Goal: Task Accomplishment & Management: Manage account settings

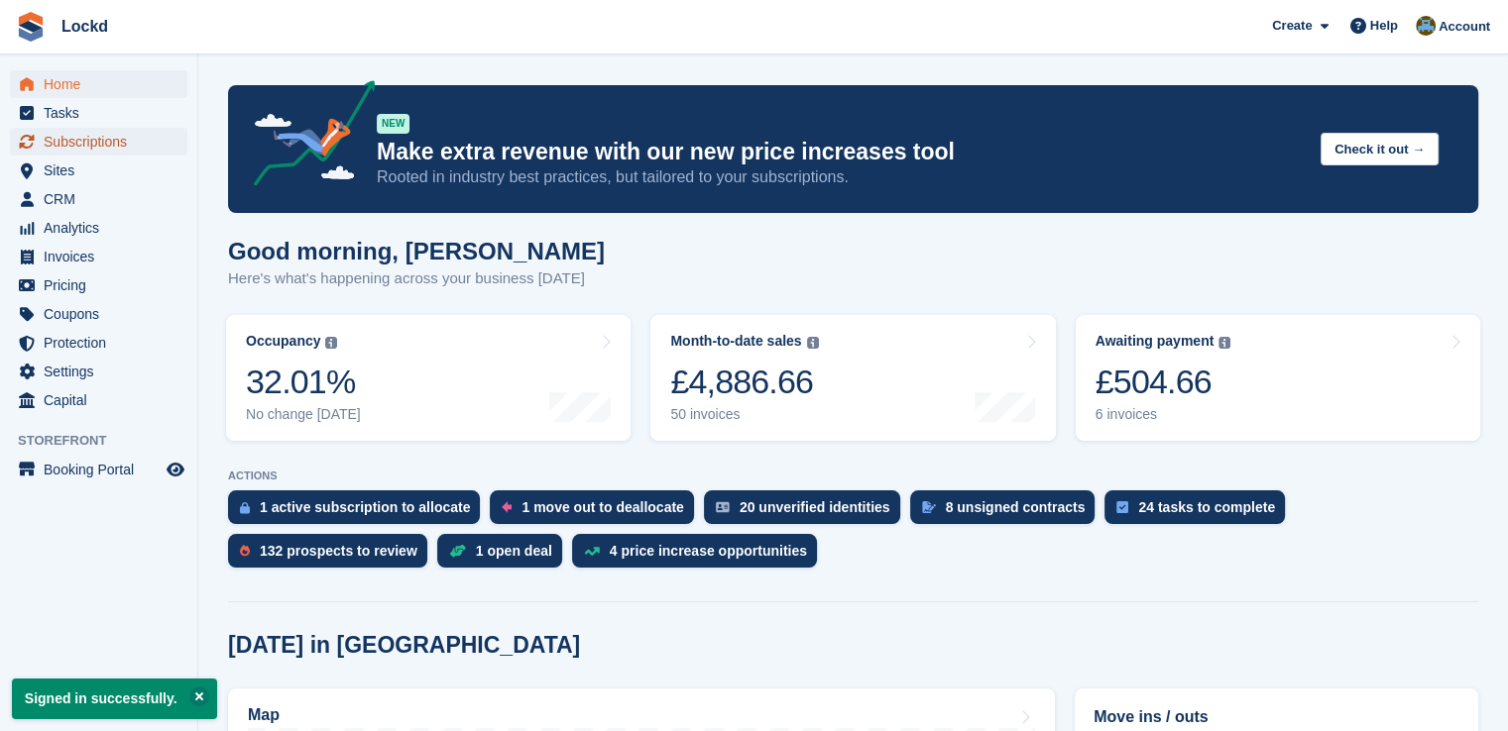
click at [85, 142] on span "Subscriptions" at bounding box center [103, 142] width 119 height 28
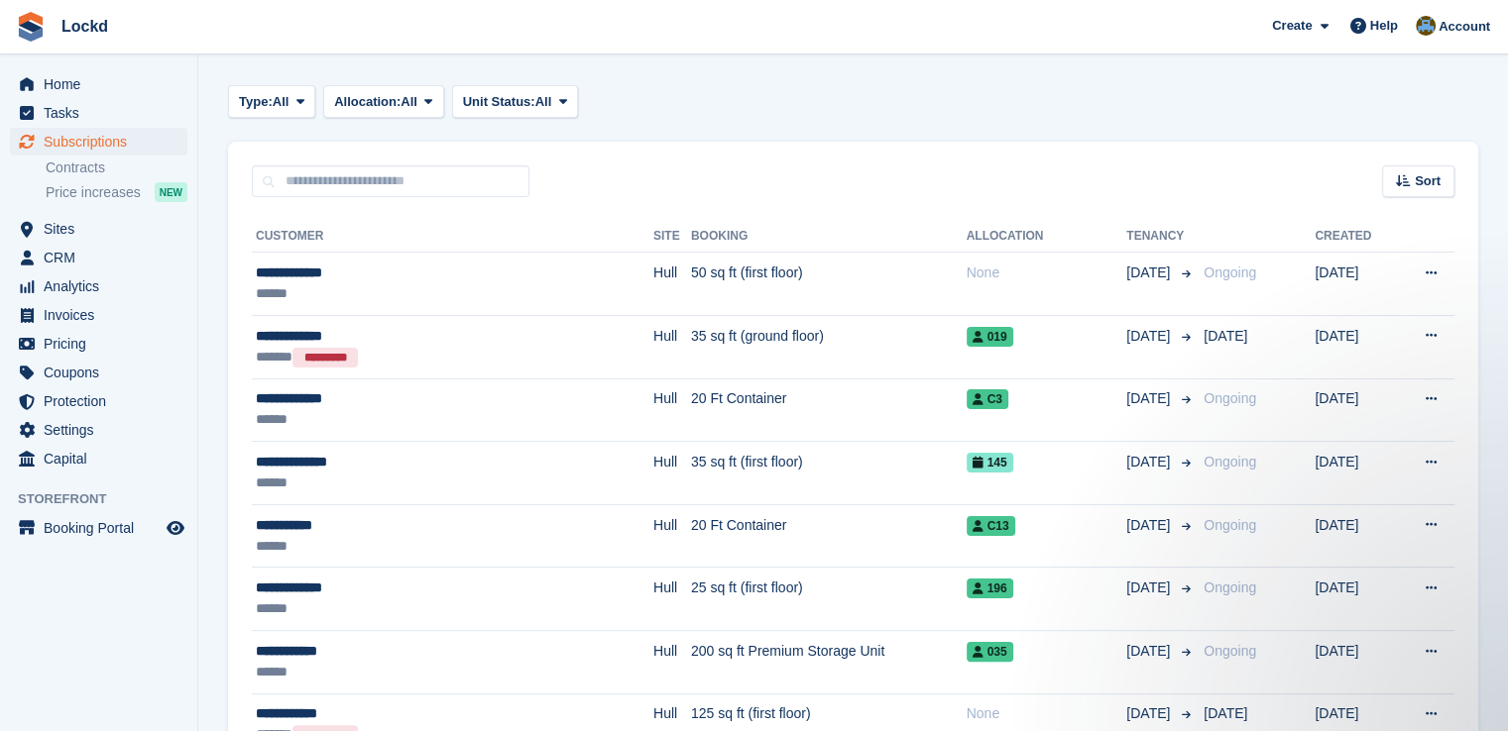
scroll to position [358, 0]
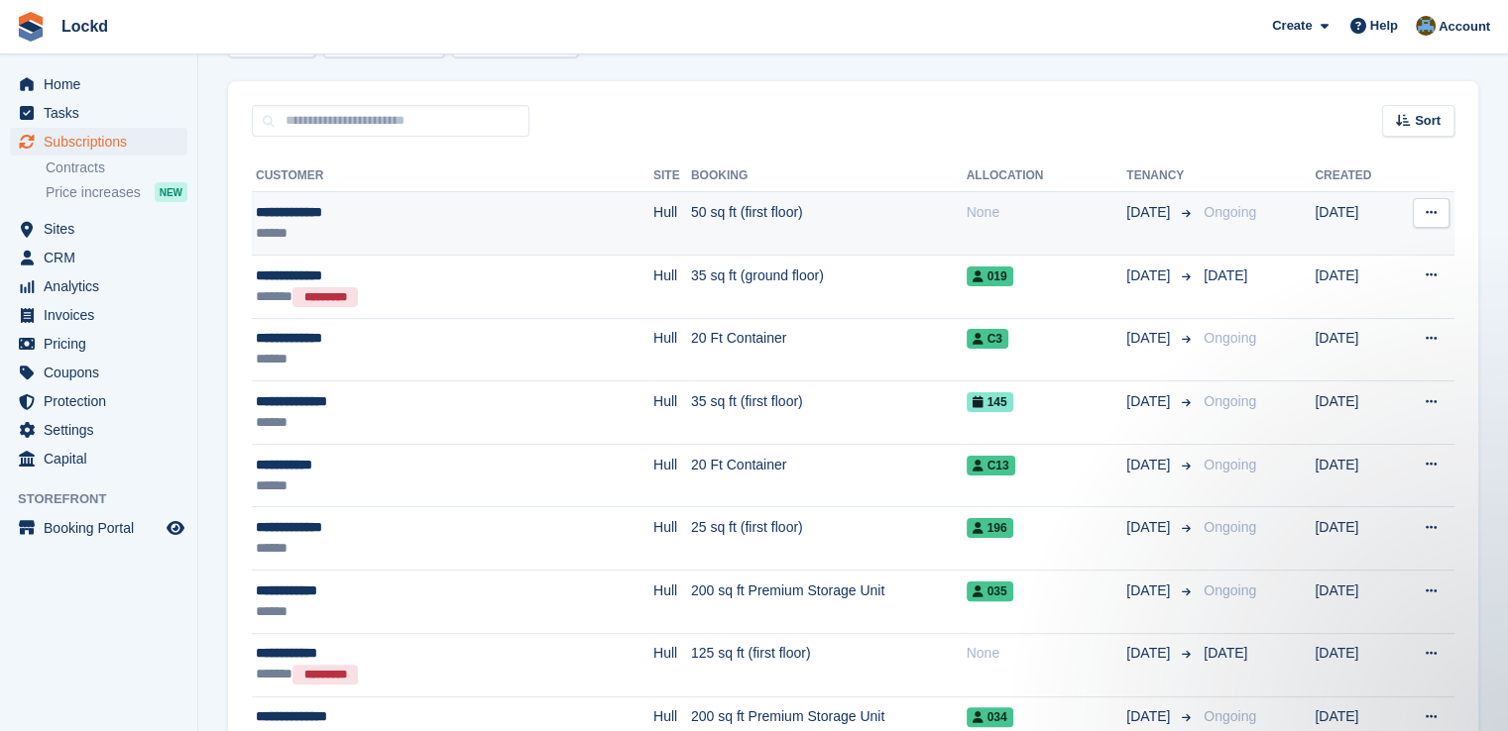
click at [893, 209] on td "50 sq ft (first floor)" at bounding box center [829, 223] width 276 height 63
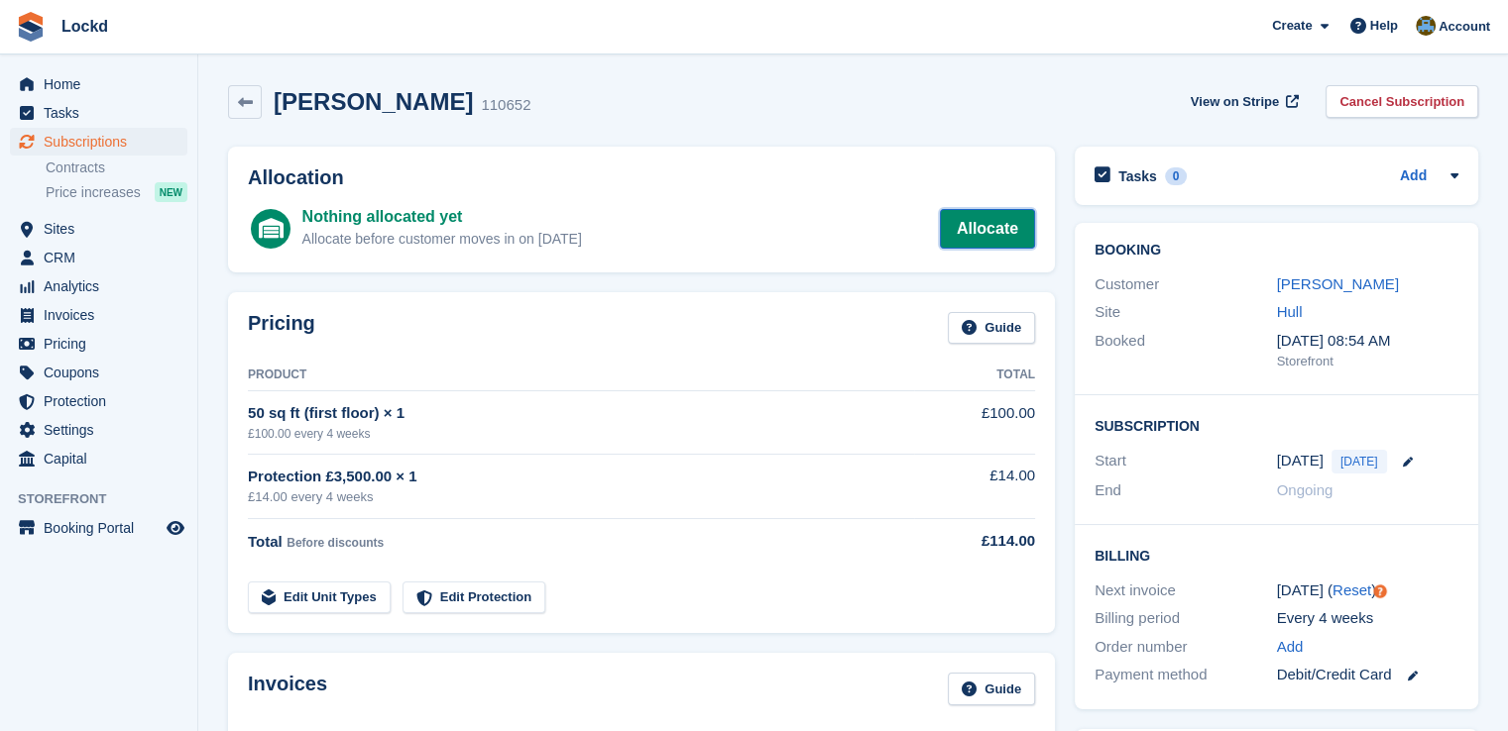
click at [999, 216] on link "Allocate" at bounding box center [987, 229] width 95 height 40
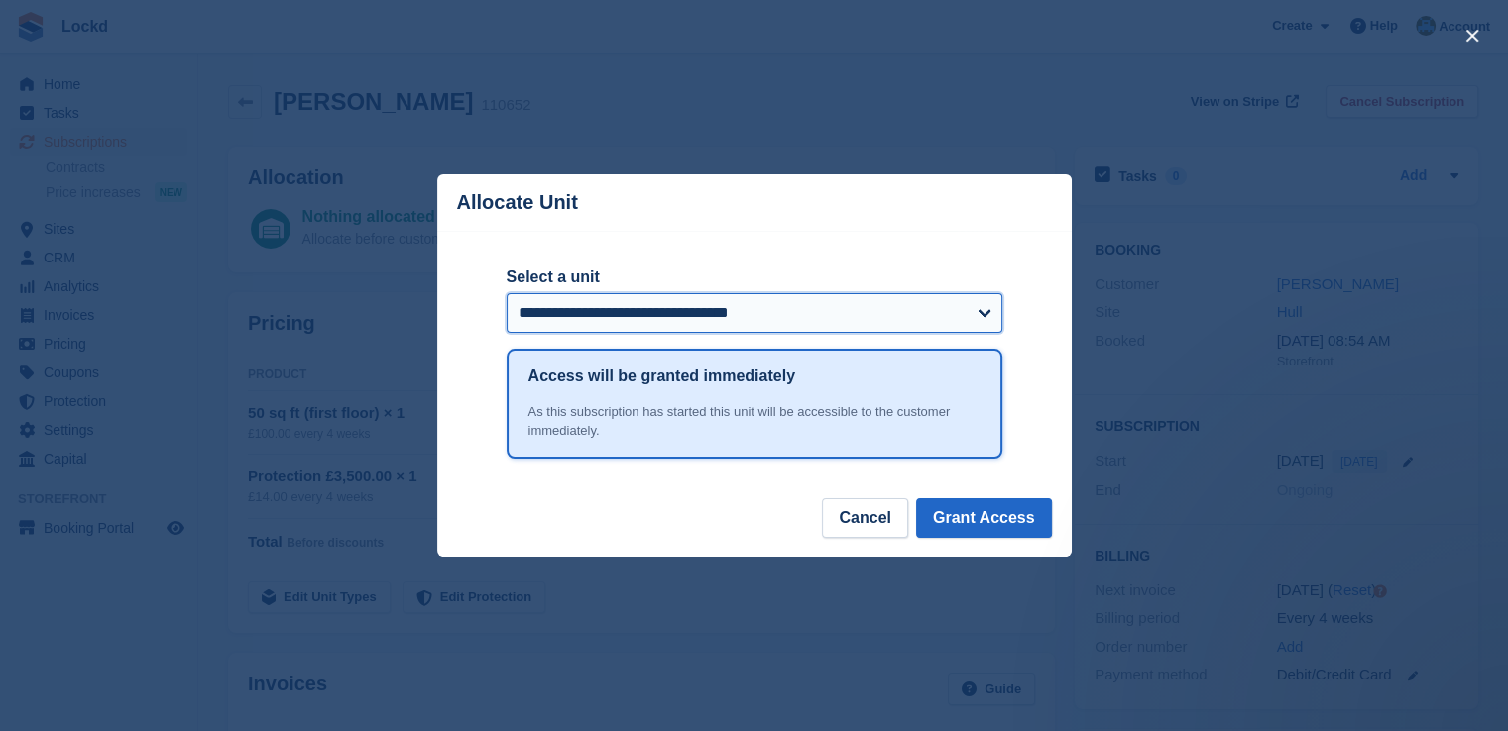
click at [984, 316] on select "**********" at bounding box center [754, 313] width 496 height 40
select select "******"
click at [506, 294] on select "**********" at bounding box center [754, 313] width 496 height 40
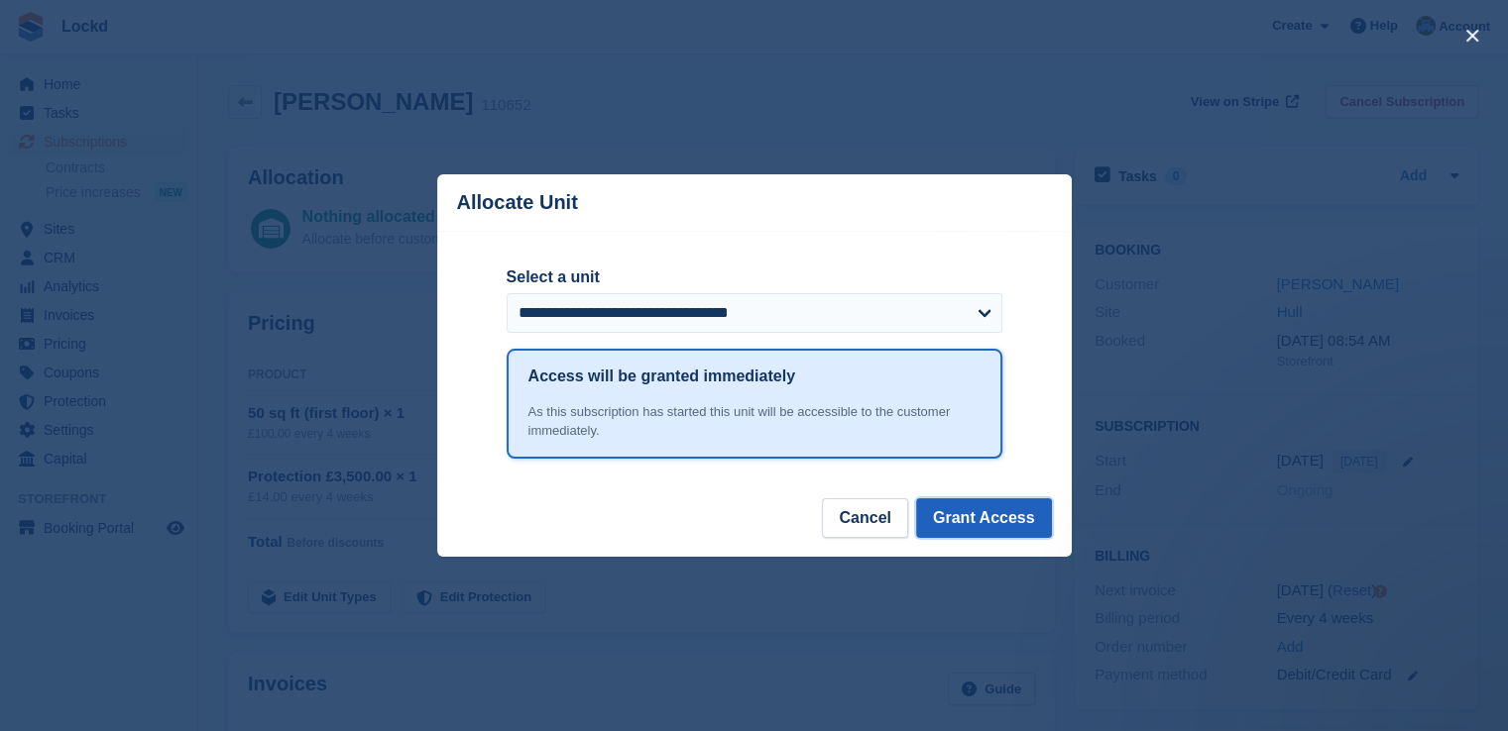
click at [986, 512] on button "Grant Access" at bounding box center [984, 519] width 136 height 40
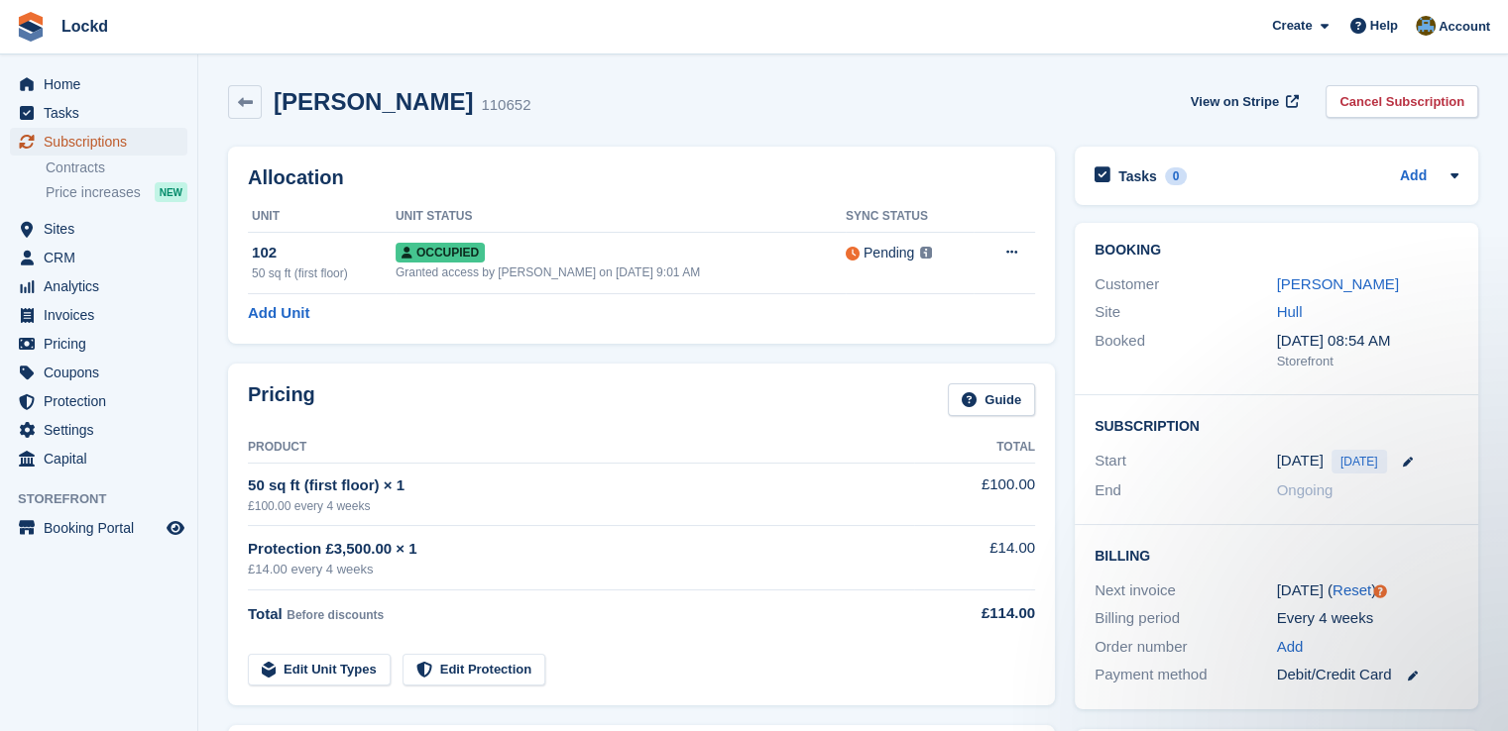
click at [90, 144] on span "Subscriptions" at bounding box center [103, 142] width 119 height 28
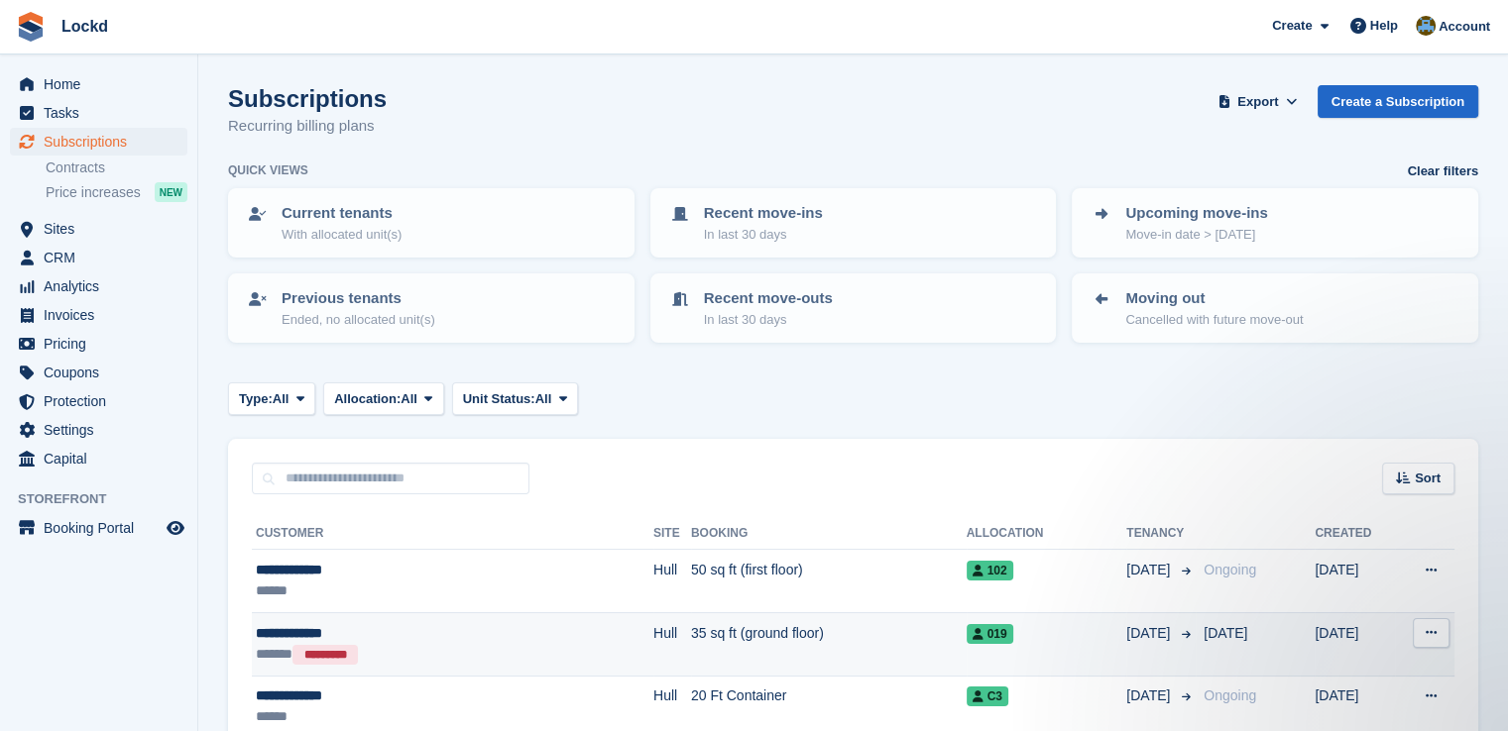
click at [1395, 633] on td "View customer Issue contract Cancelled This subscription has already been cance…" at bounding box center [1424, 644] width 59 height 63
click at [1376, 637] on td "[DATE]" at bounding box center [1354, 644] width 80 height 63
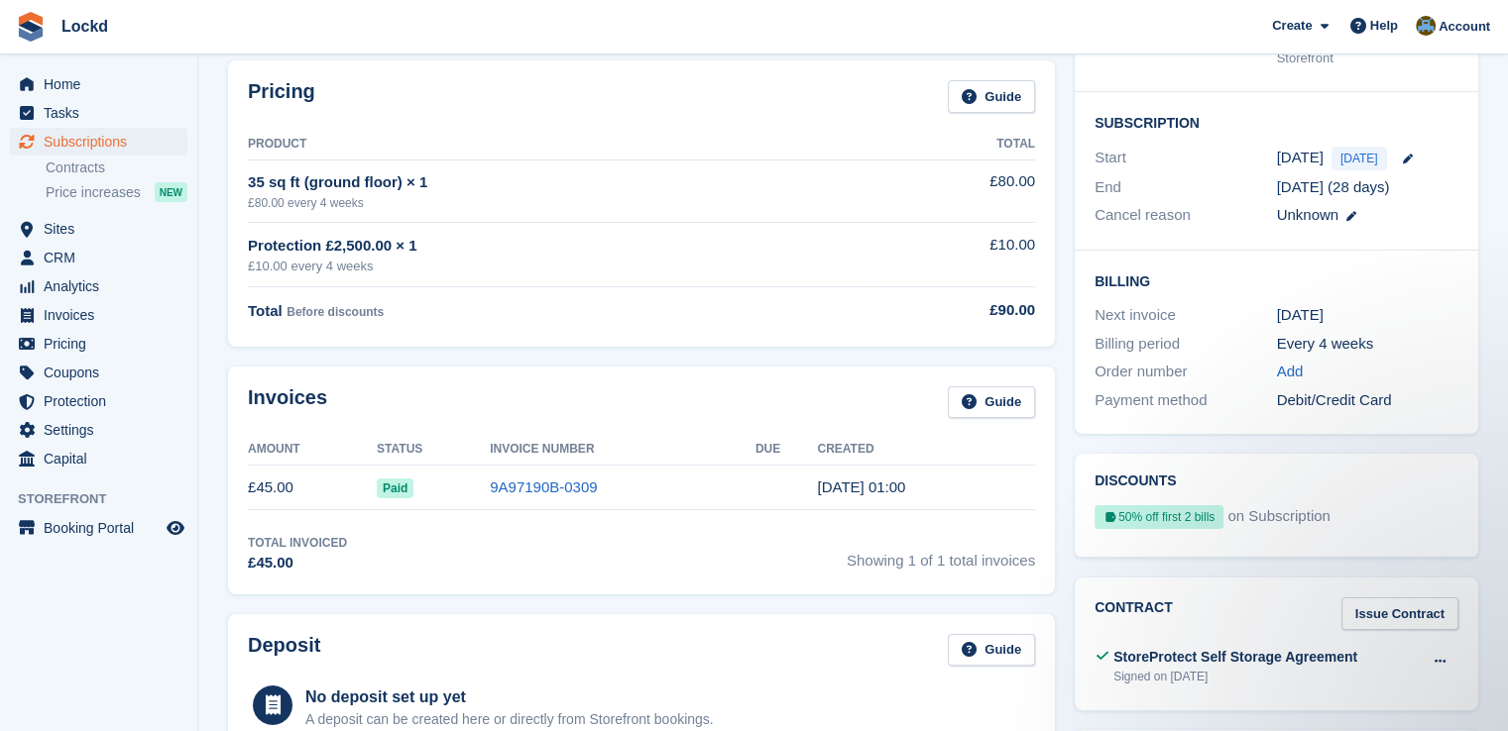
scroll to position [354, 0]
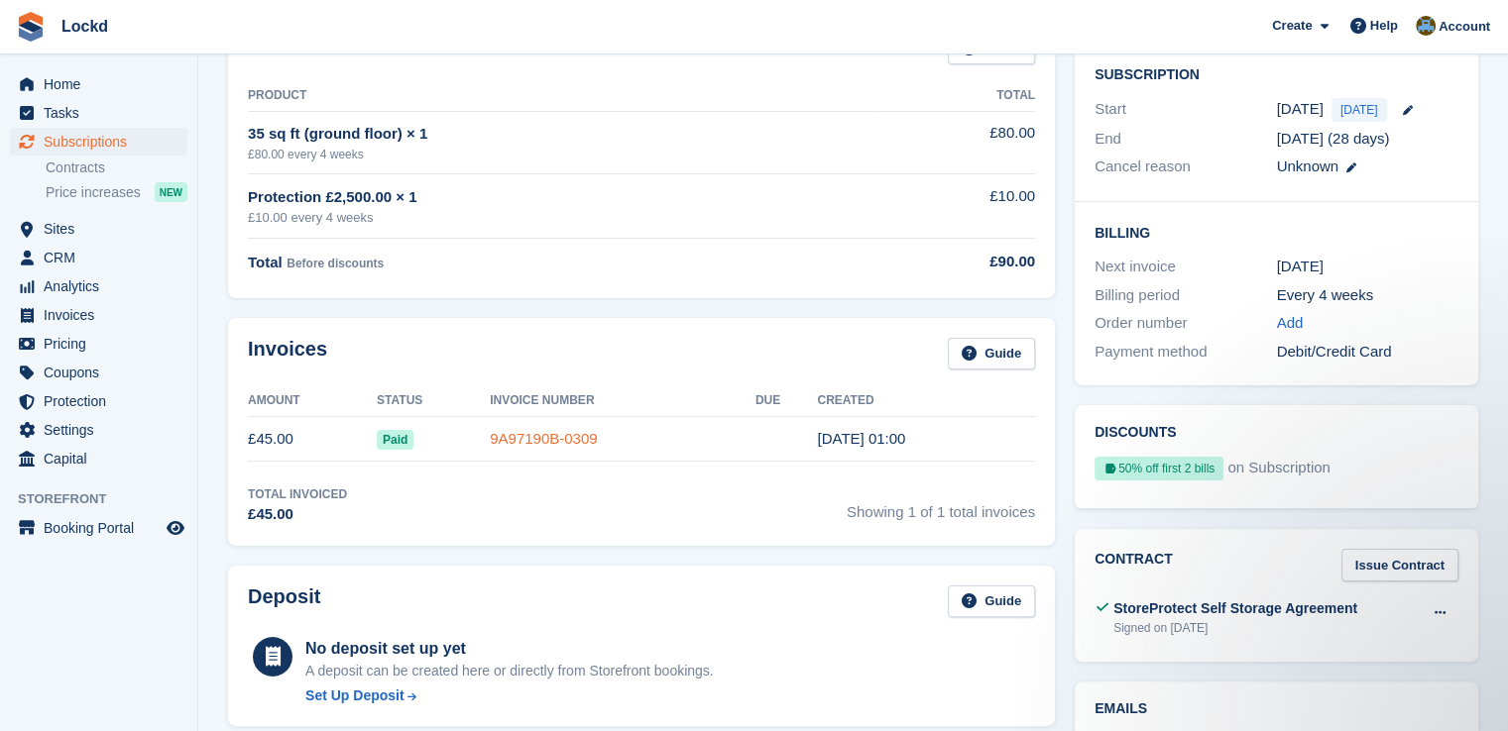
click at [528, 444] on link "9A97190B-0309" at bounding box center [543, 438] width 107 height 17
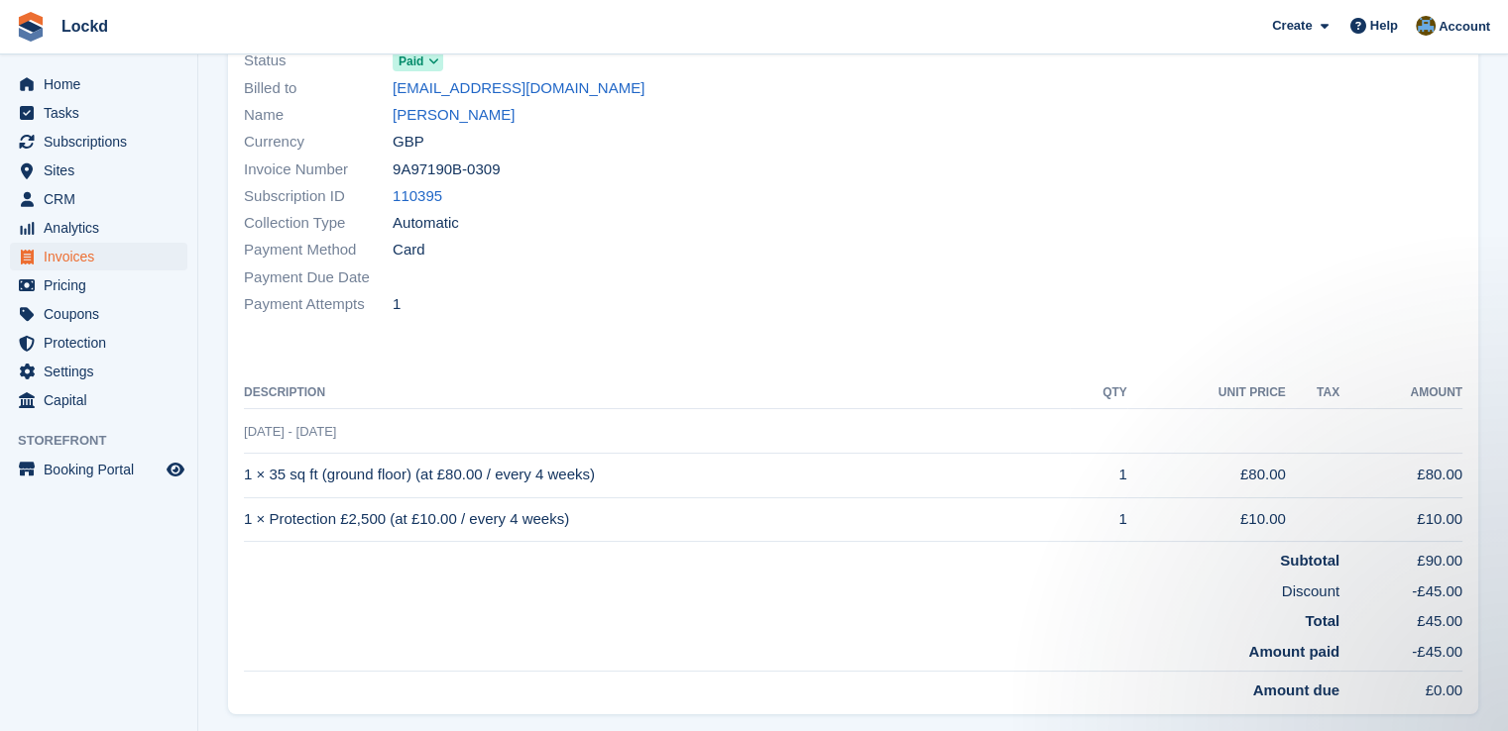
scroll to position [111, 0]
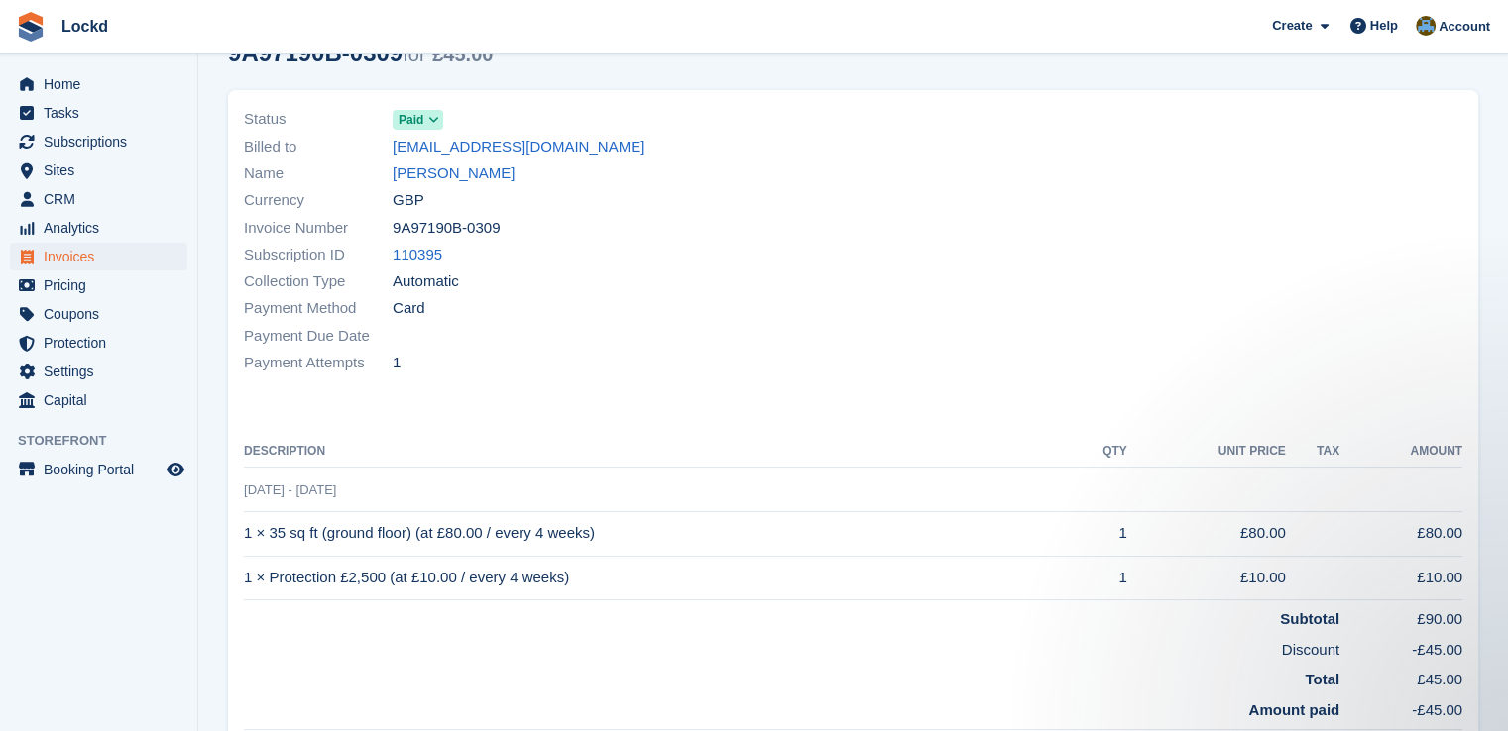
click at [431, 118] on icon at bounding box center [433, 120] width 11 height 12
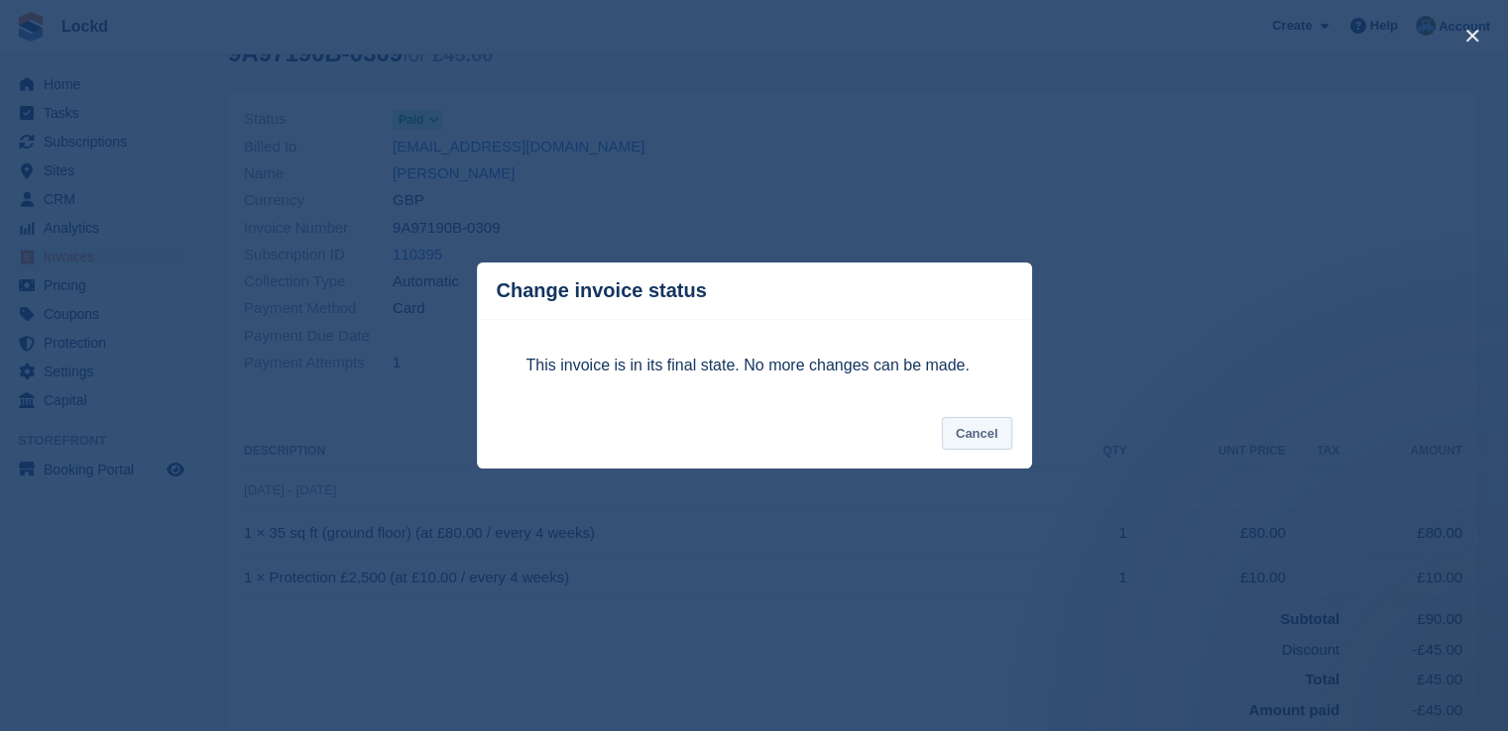
click at [981, 438] on button "Cancel" at bounding box center [977, 433] width 70 height 33
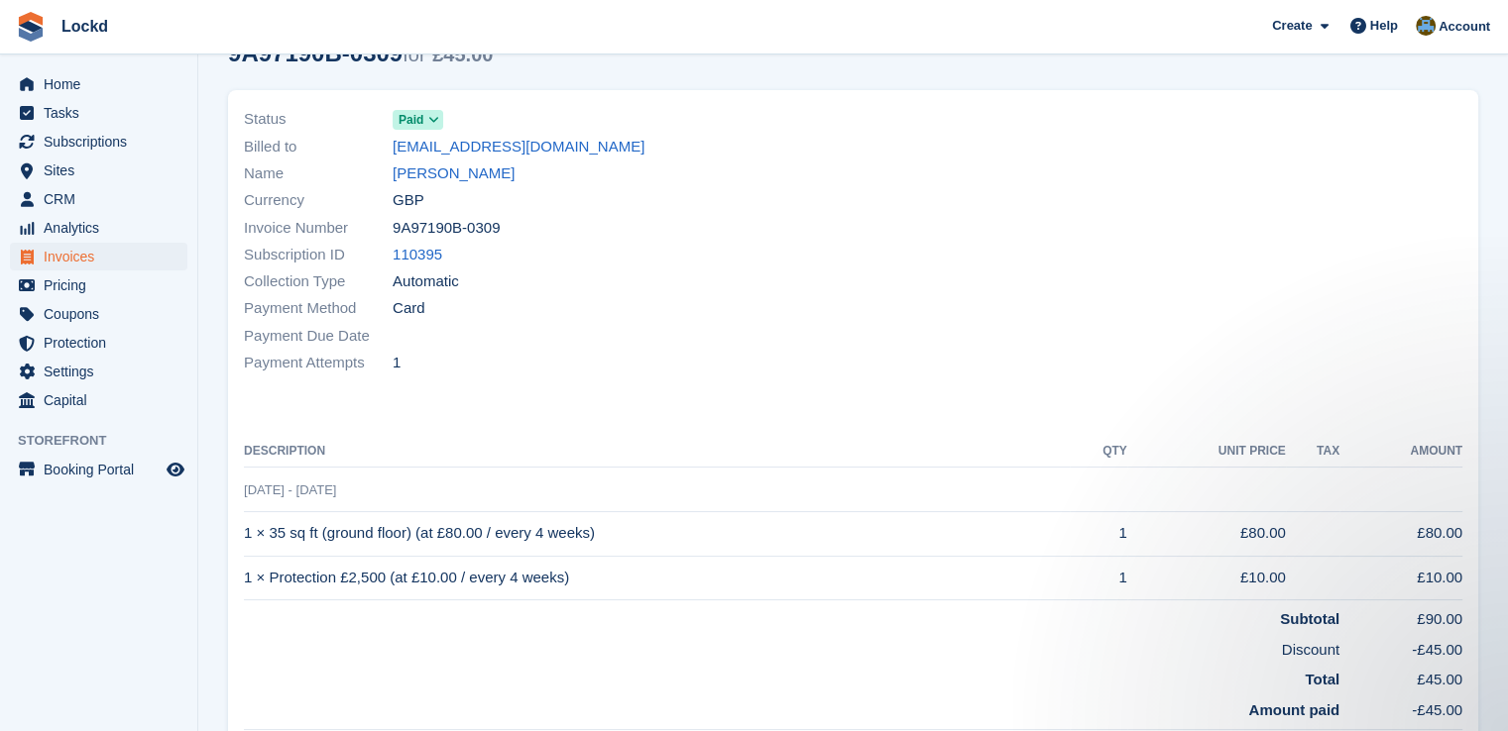
scroll to position [0, 0]
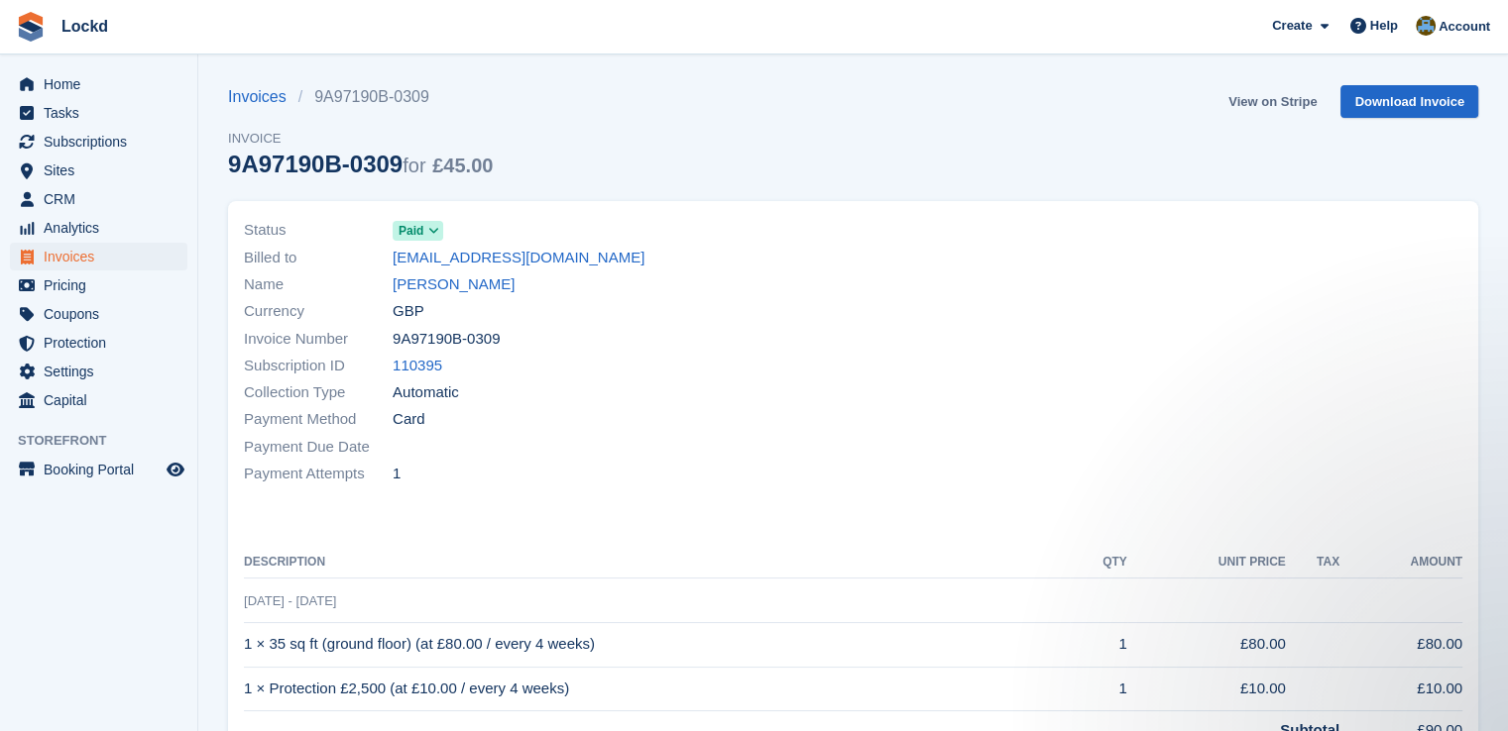
click at [1275, 99] on link "View on Stripe" at bounding box center [1272, 101] width 104 height 33
click at [1268, 92] on link "View on Stripe" at bounding box center [1272, 101] width 104 height 33
